Goal: Information Seeking & Learning: Learn about a topic

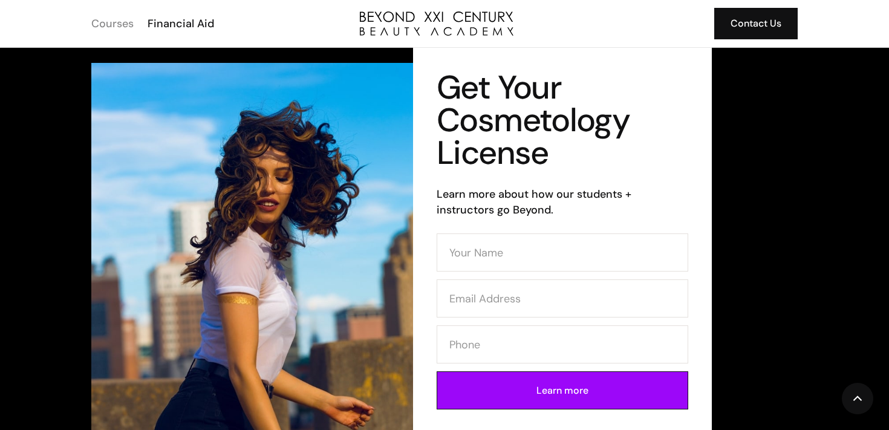
click at [114, 20] on div "Courses" at bounding box center [112, 24] width 42 height 16
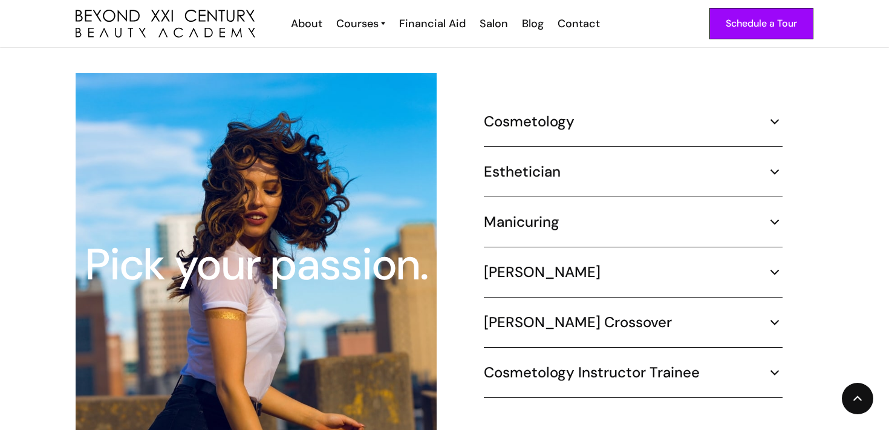
scroll to position [1130, 0]
click at [521, 112] on h5 "Cosmetology" at bounding box center [529, 121] width 91 height 18
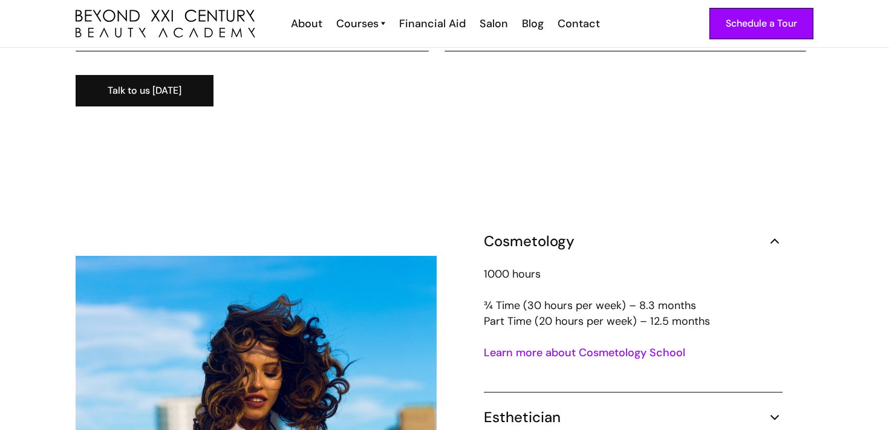
scroll to position [982, 0]
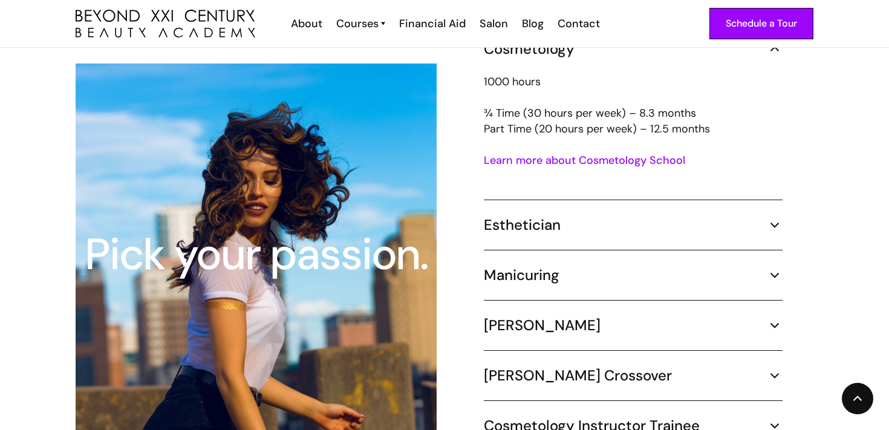
click at [641, 216] on div "Esthetician" at bounding box center [633, 225] width 299 height 18
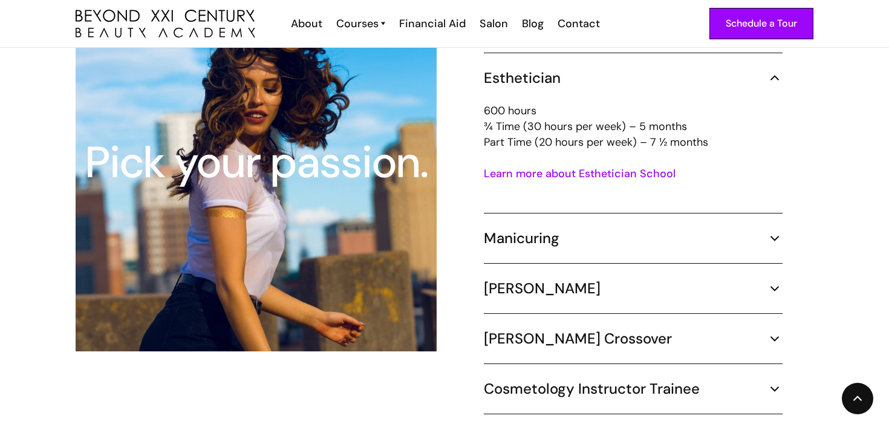
scroll to position [1312, 0]
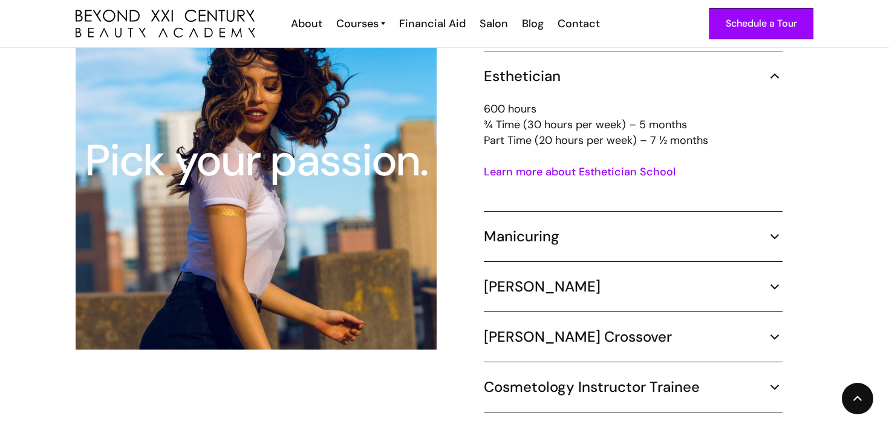
click at [620, 227] on div "Manicuring" at bounding box center [633, 236] width 299 height 18
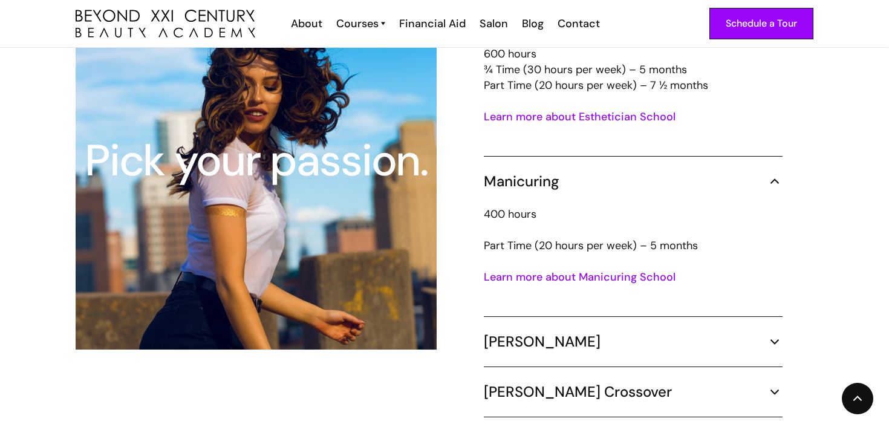
click at [550, 315] on div "Cosmetology 1000 hours ¾ Time (30 hours per week) – 8.3 months Part Time (20 ho…" at bounding box center [633, 159] width 299 height 647
click at [775, 334] on img at bounding box center [775, 342] width 16 height 16
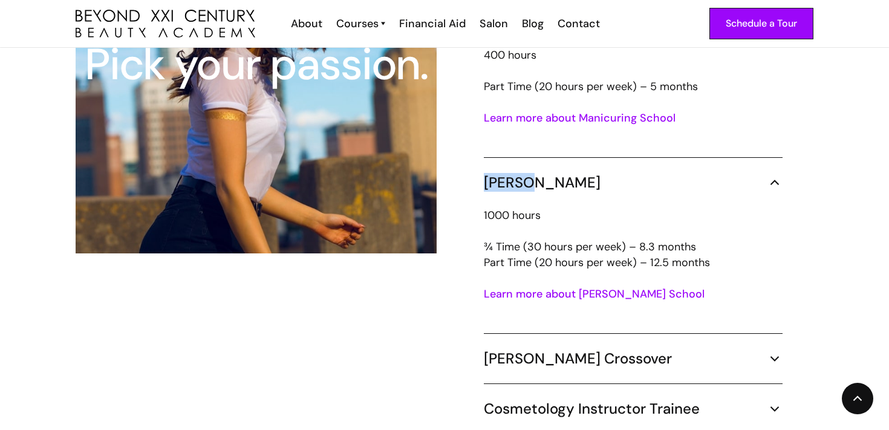
scroll to position [1528, 0]
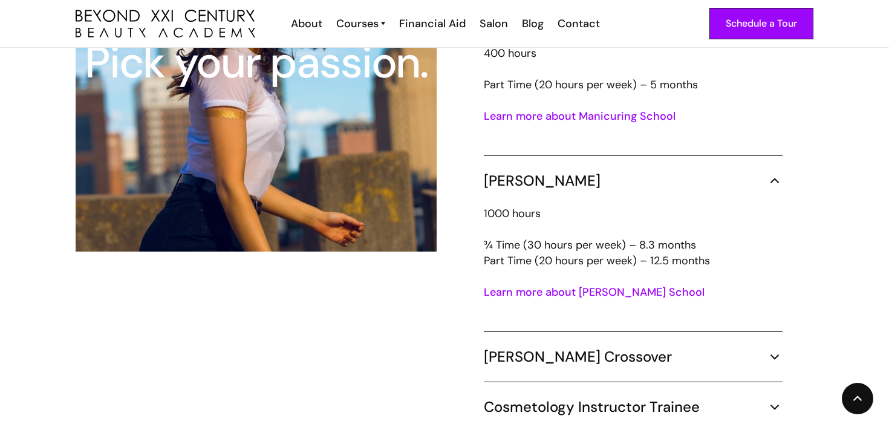
click at [759, 152] on div "Cosmetology 1000 hours ¾ Time (30 hours per week) – 8.3 months Part Time (20 ho…" at bounding box center [633, 61] width 299 height 773
click at [759, 172] on div "[PERSON_NAME]" at bounding box center [633, 181] width 299 height 18
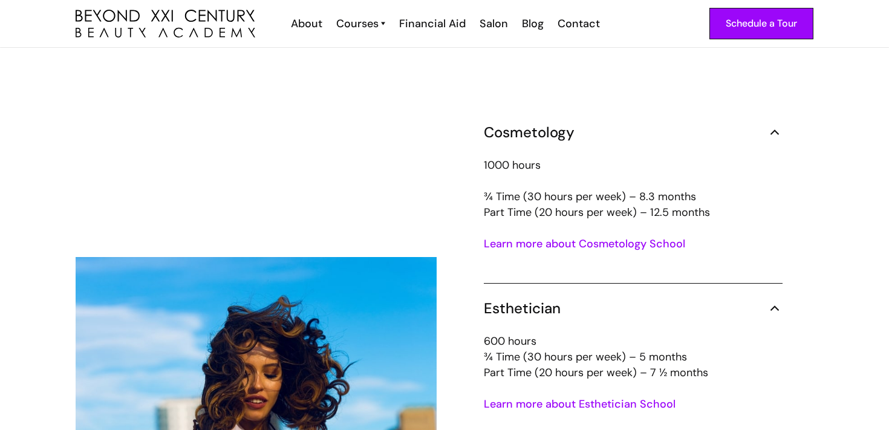
scroll to position [1075, 0]
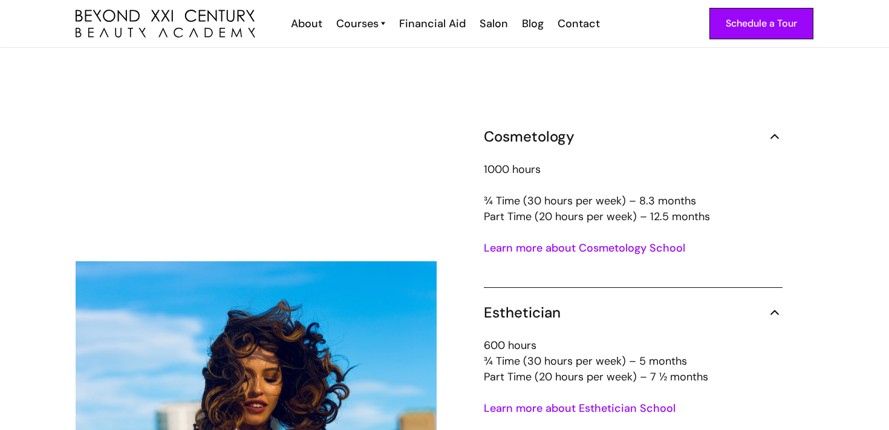
click at [762, 128] on div "Cosmetology" at bounding box center [633, 137] width 299 height 18
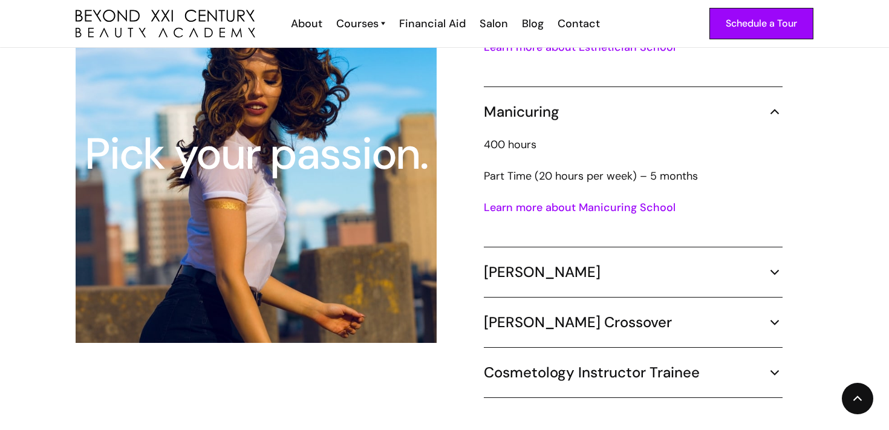
click at [667, 263] on div "[PERSON_NAME]" at bounding box center [633, 272] width 299 height 18
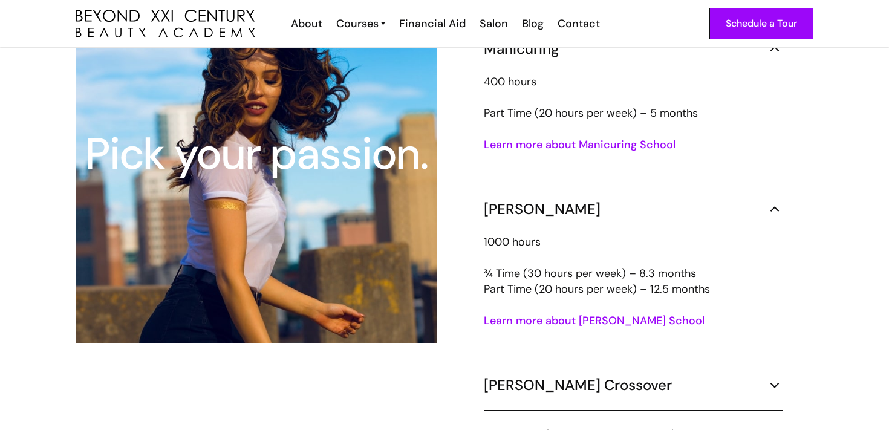
click at [693, 200] on div "[PERSON_NAME]" at bounding box center [633, 209] width 299 height 18
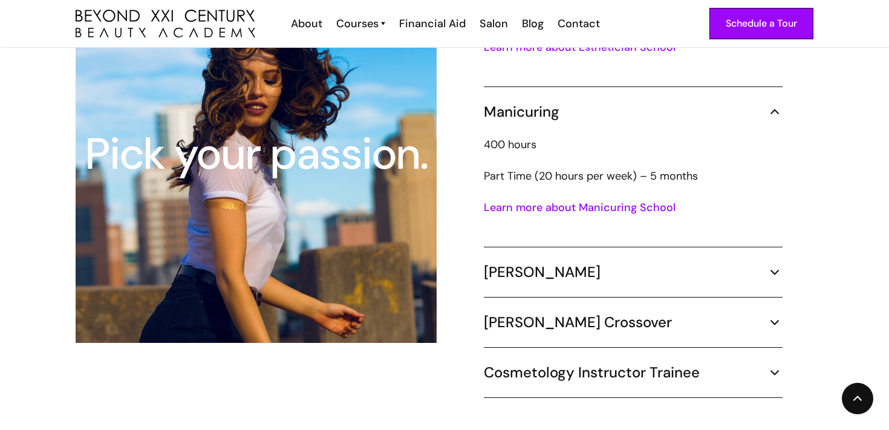
click at [664, 313] on div "[PERSON_NAME] Crossover" at bounding box center [633, 322] width 299 height 18
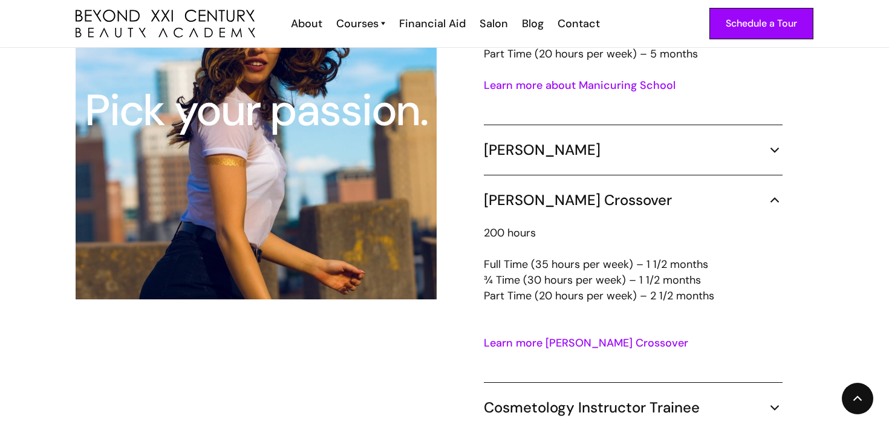
scroll to position [1434, 0]
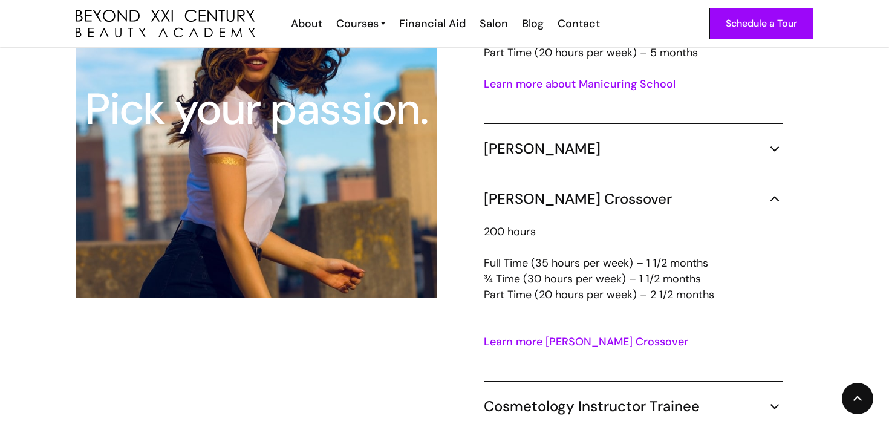
click at [595, 335] on link "Learn more [PERSON_NAME] Crossover" at bounding box center [586, 342] width 204 height 15
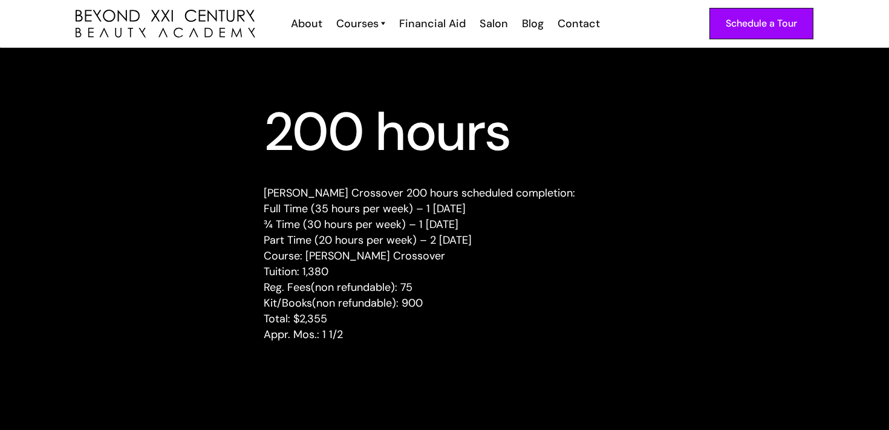
scroll to position [260, 0]
drag, startPoint x: 263, startPoint y: 196, endPoint x: 347, endPoint y: 196, distance: 84.1
click at [347, 196] on div "200 hours Barber Crossover 200 hours scheduled completion: Full Time (35 hours …" at bounding box center [445, 235] width 770 height 249
copy p "Barber Crossove"
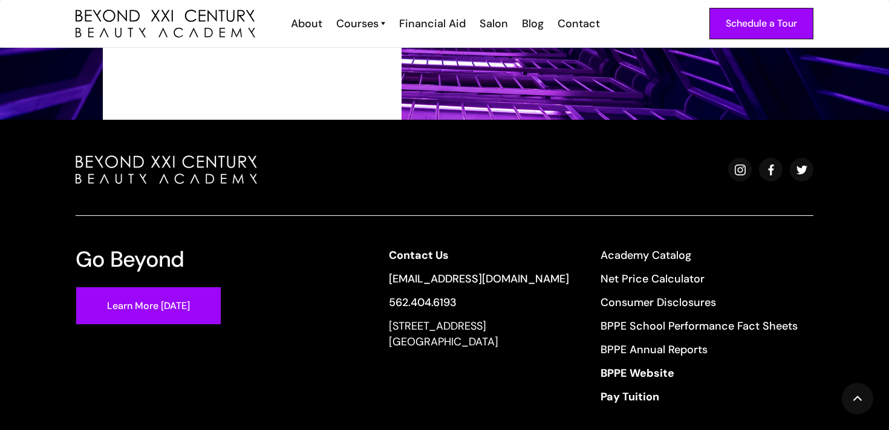
scroll to position [2014, 0]
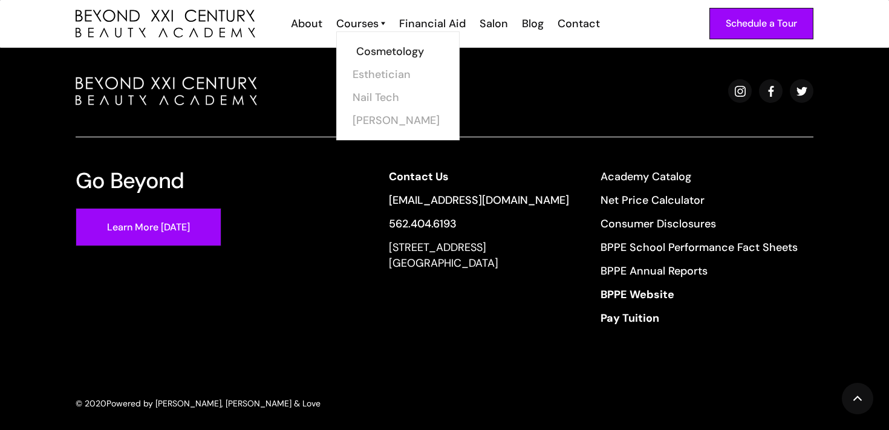
click at [393, 48] on link "Cosmetology" at bounding box center [401, 51] width 91 height 23
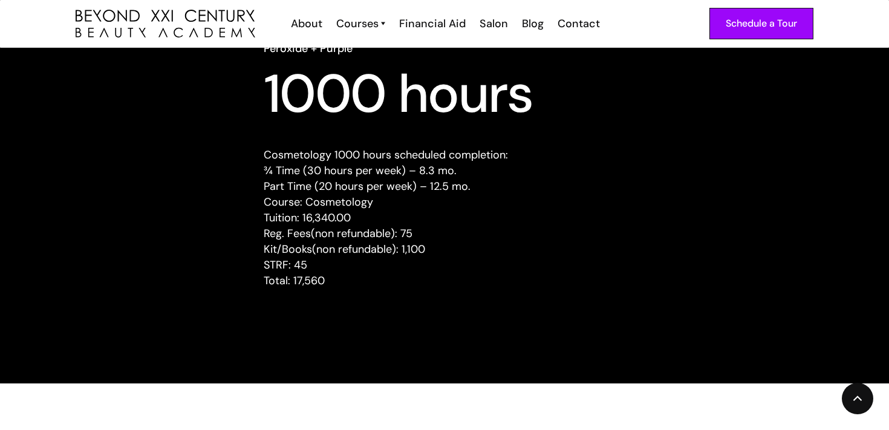
scroll to position [1189, 0]
drag, startPoint x: 267, startPoint y: 153, endPoint x: 322, endPoint y: 152, distance: 54.5
click at [322, 152] on p "Cosmetology 1000 hours scheduled completion: ¾ Time (30 hours per week) – 8.3 m…" at bounding box center [445, 217] width 362 height 142
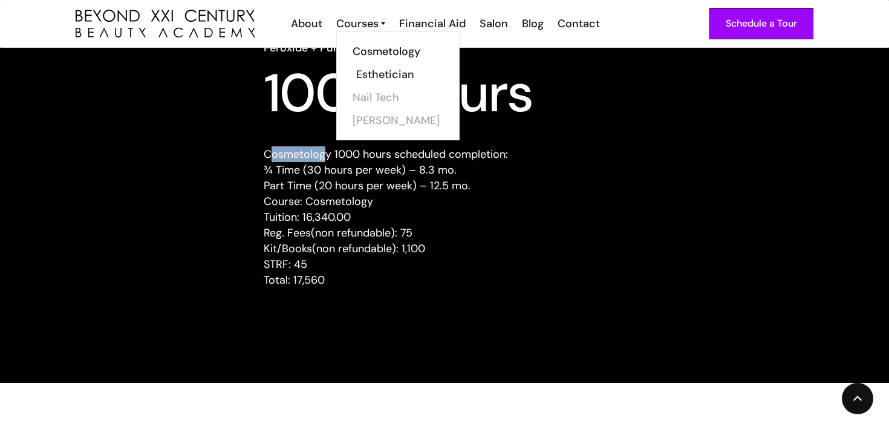
click at [373, 73] on link "Esthetician" at bounding box center [401, 74] width 91 height 23
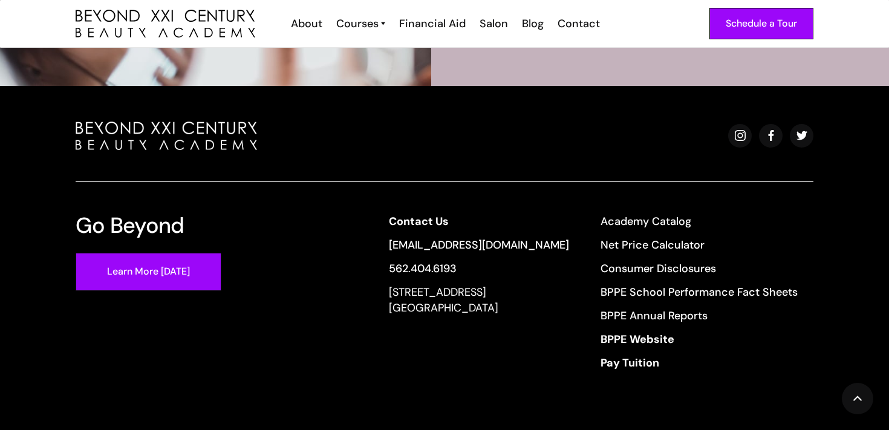
scroll to position [3966, 0]
